Goal: Task Accomplishment & Management: Use online tool/utility

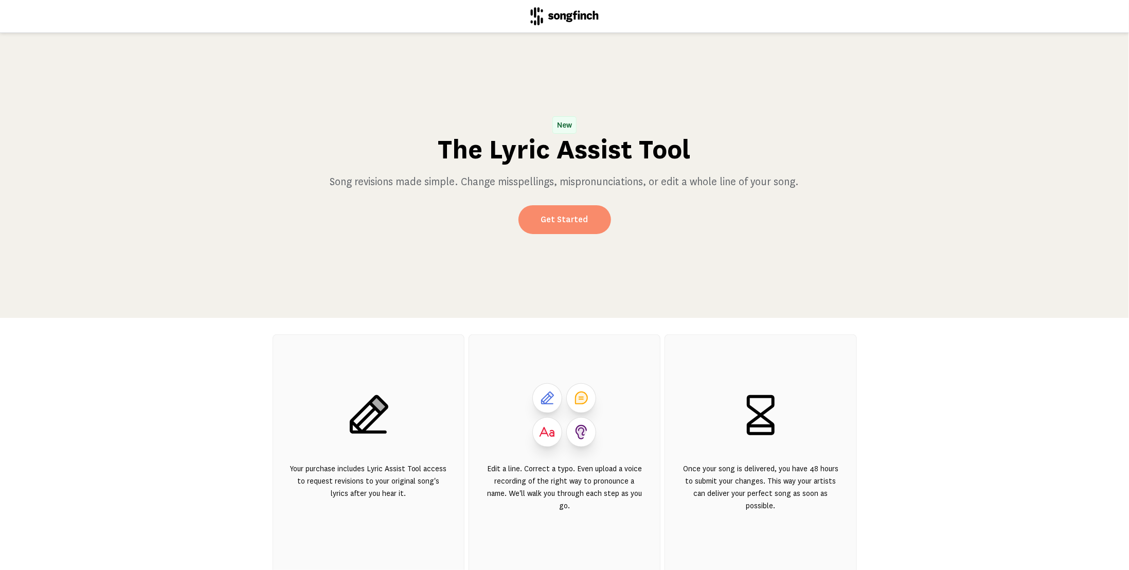
click at [577, 225] on link "Get Started" at bounding box center [564, 219] width 93 height 29
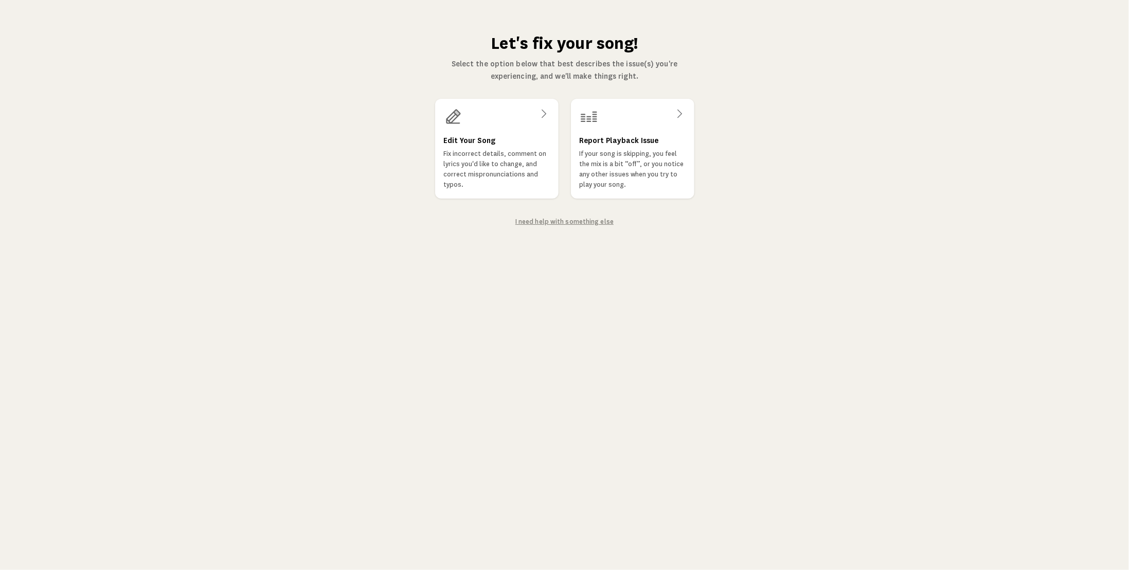
click at [550, 222] on link "I need help with something else" at bounding box center [564, 221] width 98 height 7
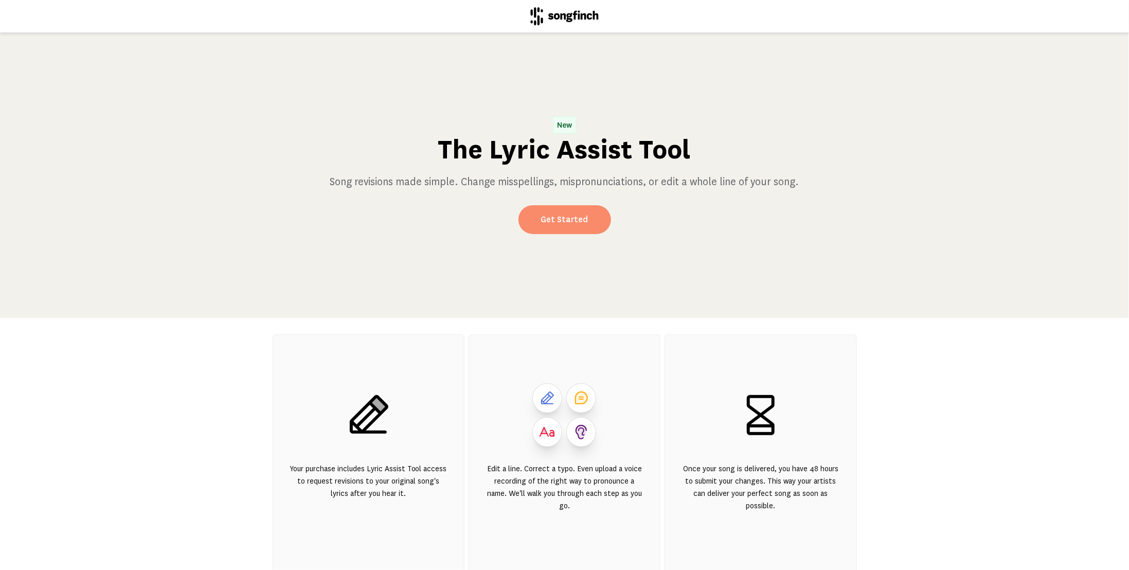
click at [555, 222] on link "Get Started" at bounding box center [564, 219] width 93 height 29
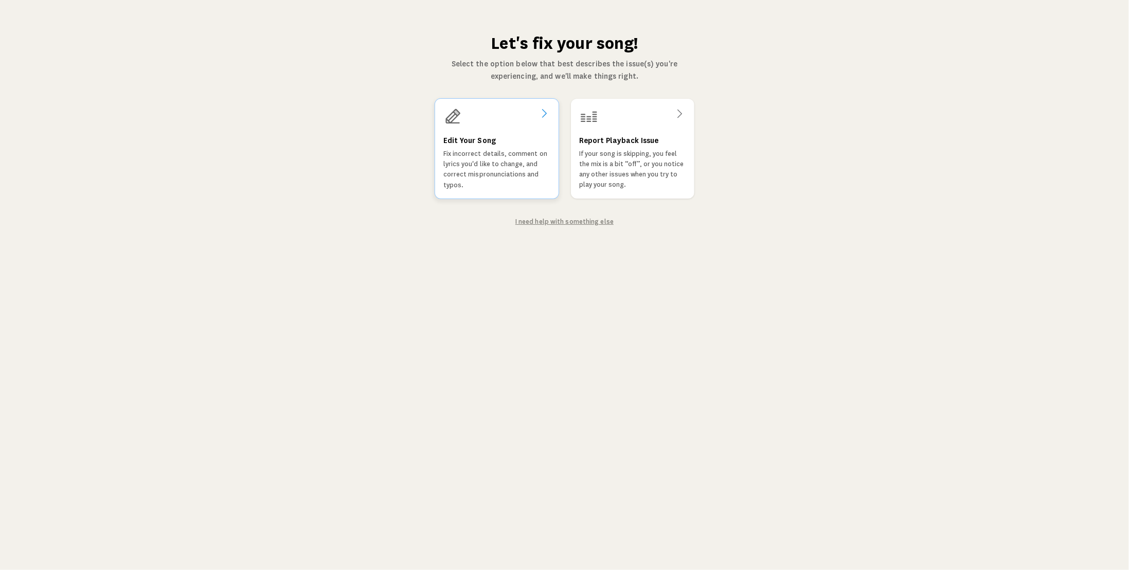
click at [477, 139] on h3 "Edit Your Song" at bounding box center [469, 140] width 52 height 12
